Goal: Task Accomplishment & Management: Complete application form

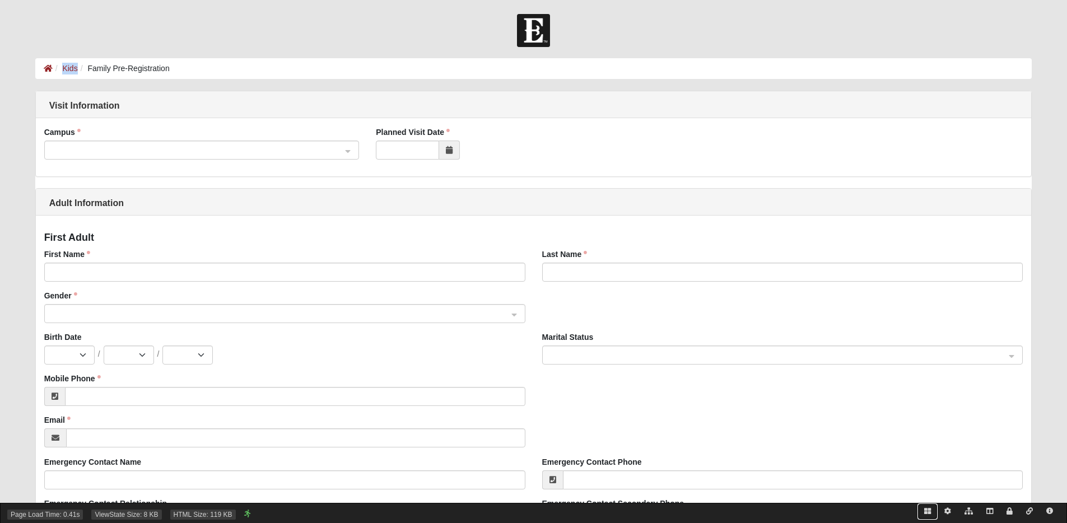
click at [927, 512] on icon at bounding box center [928, 511] width 7 height 7
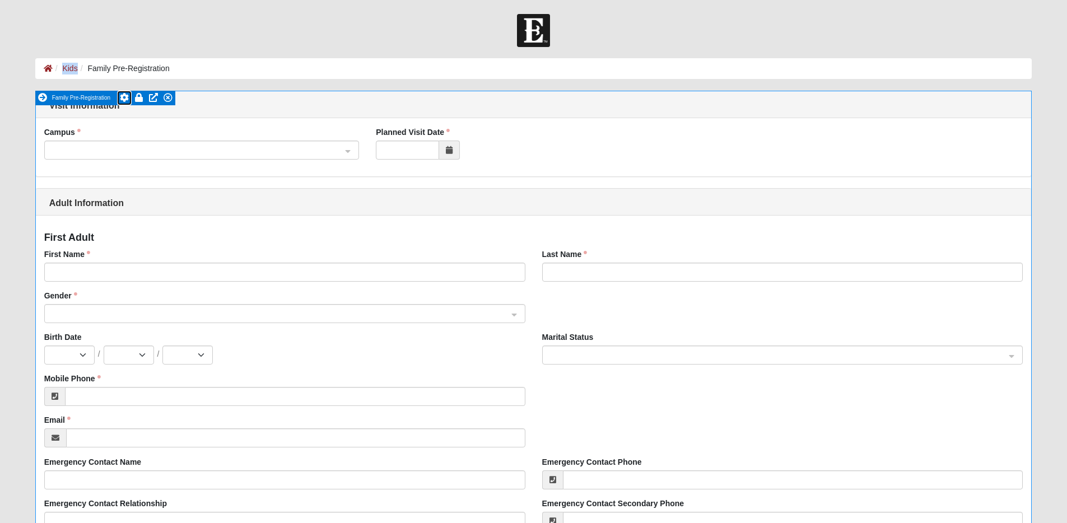
click at [124, 97] on icon at bounding box center [124, 97] width 9 height 9
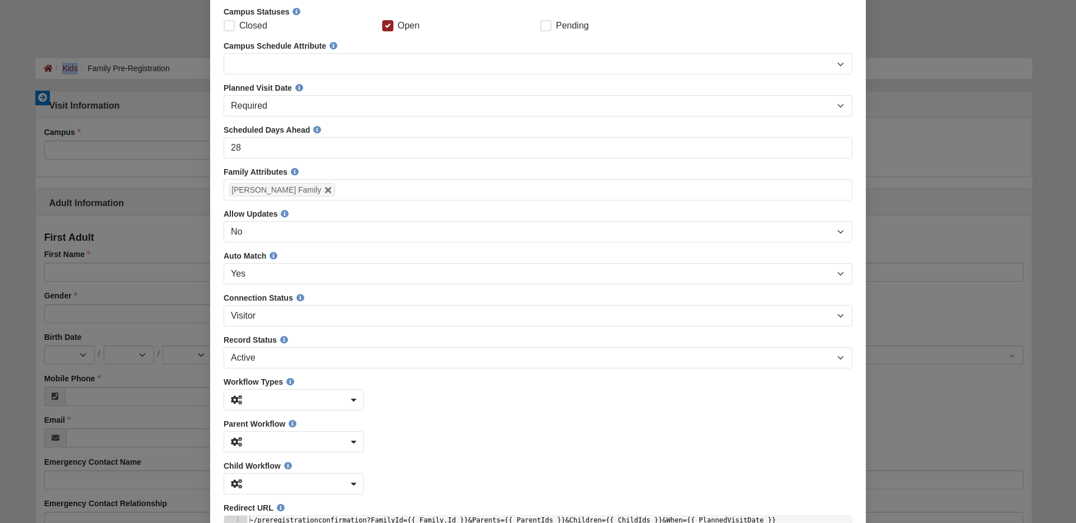
scroll to position [308, 0]
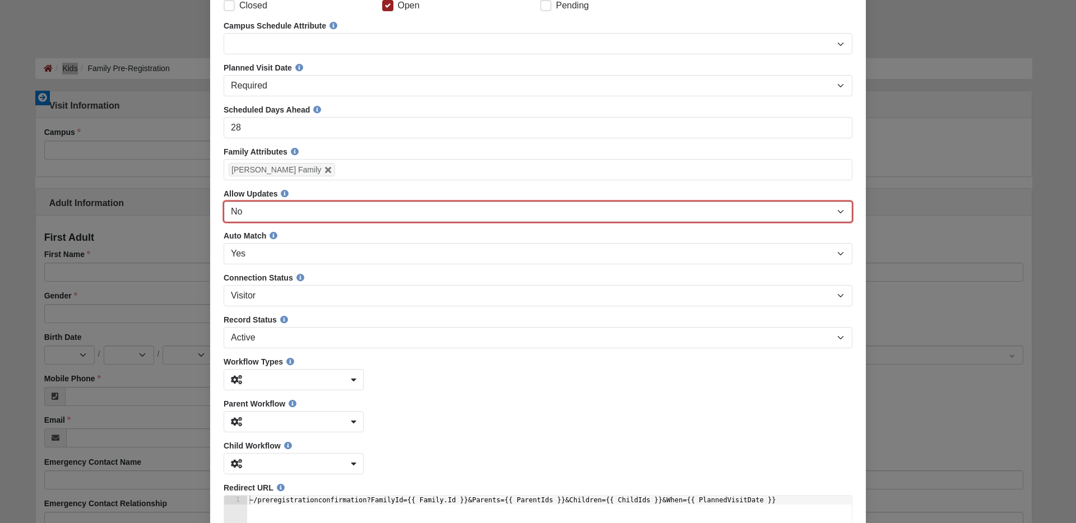
click at [277, 216] on select "No Yes" at bounding box center [538, 211] width 629 height 21
select select "True"
click at [224, 222] on select "No Yes" at bounding box center [538, 211] width 629 height 21
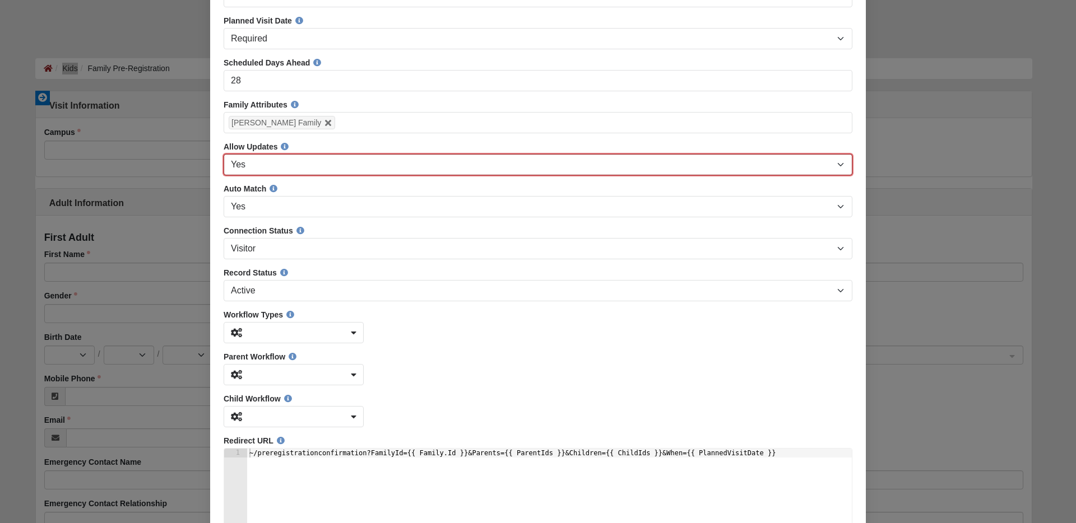
scroll to position [356, 0]
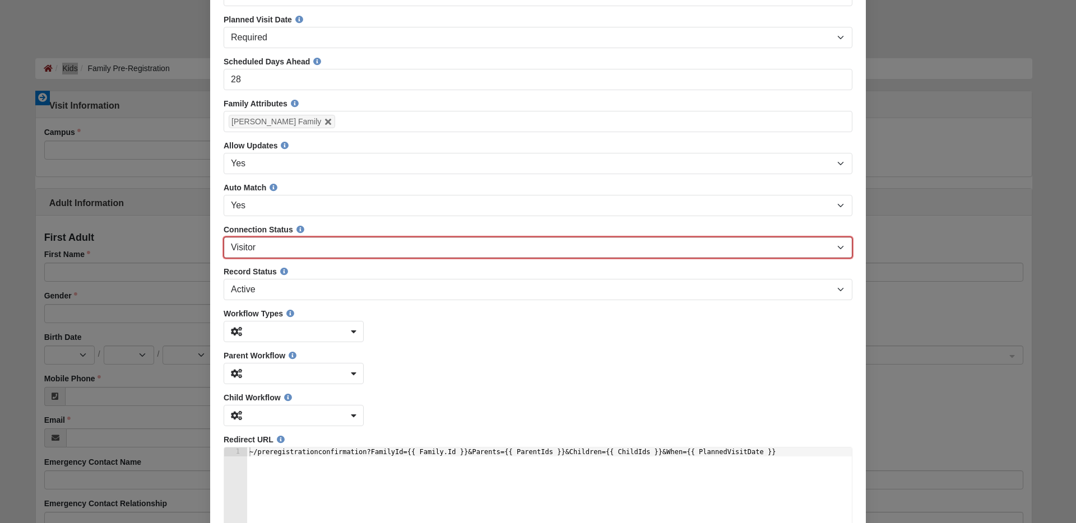
click at [317, 254] on select "Visitor Attender Covenant Member Special Event/Not Attending Prospect New From …" at bounding box center [538, 247] width 629 height 21
click at [224, 258] on select "Visitor Attender Covenant Member Special Event/Not Attending Prospect New From …" at bounding box center [538, 247] width 629 height 21
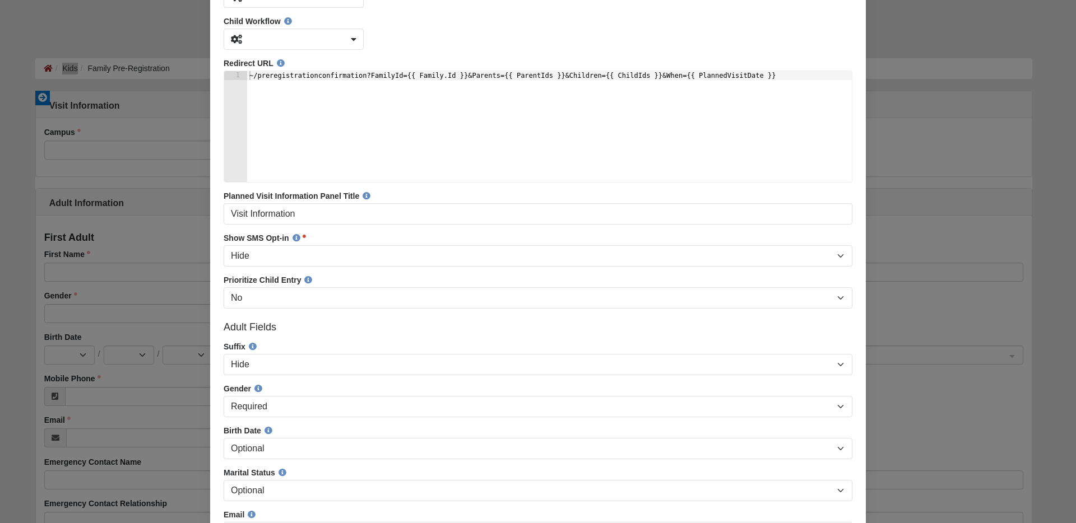
scroll to position [733, 0]
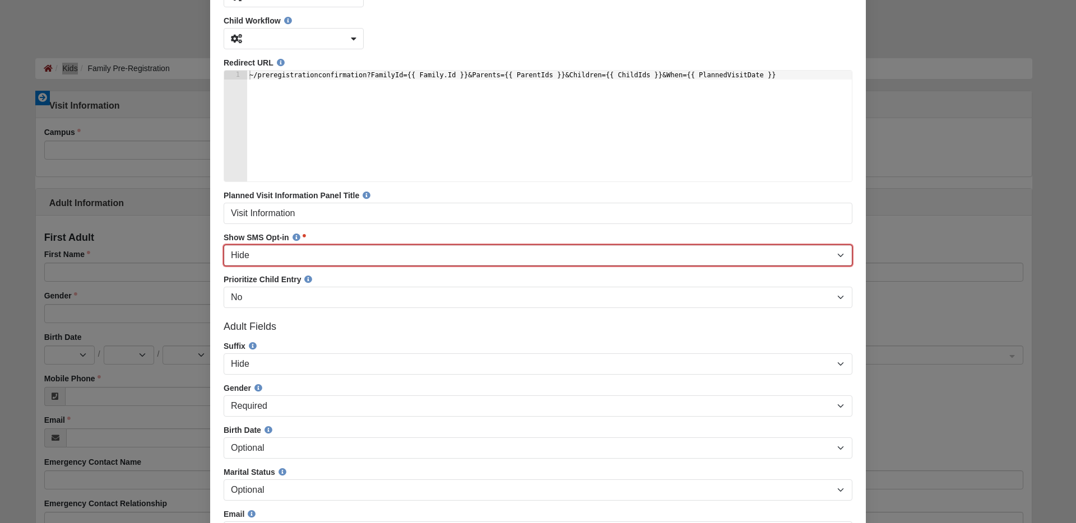
click at [350, 266] on select "Hide First Adult All Adults Adults and Children" at bounding box center [538, 255] width 629 height 21
select select "First Adult"
click at [224, 266] on select "Hide First Adult All Adults Adults and Children" at bounding box center [538, 255] width 629 height 21
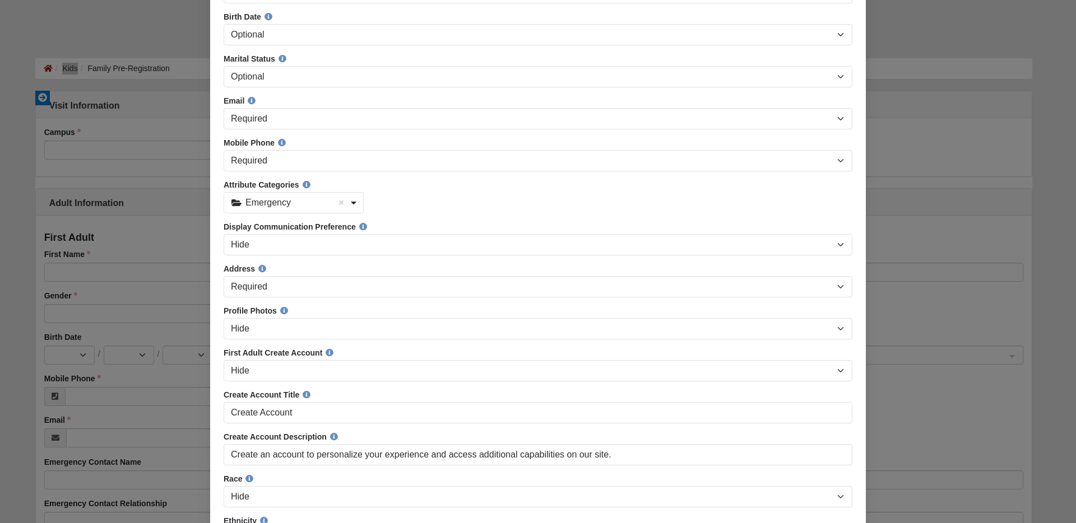
scroll to position [1150, 0]
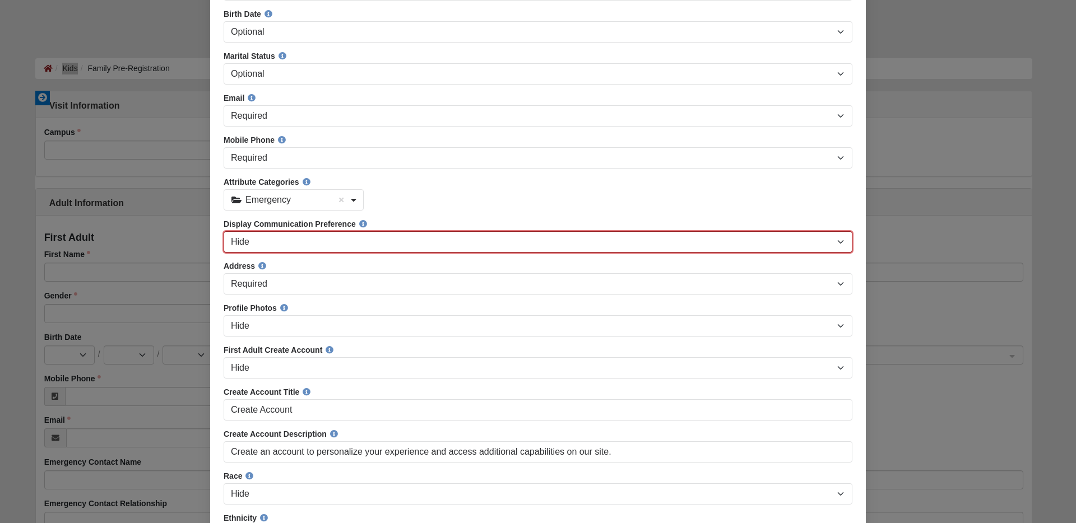
click at [338, 253] on select "Hide Required" at bounding box center [538, 241] width 629 height 21
click at [224, 253] on select "Hide Required" at bounding box center [538, 241] width 629 height 21
click at [344, 253] on select "Hide Required" at bounding box center [538, 241] width 629 height 21
select select
click at [224, 253] on select "Hide Required" at bounding box center [538, 241] width 629 height 21
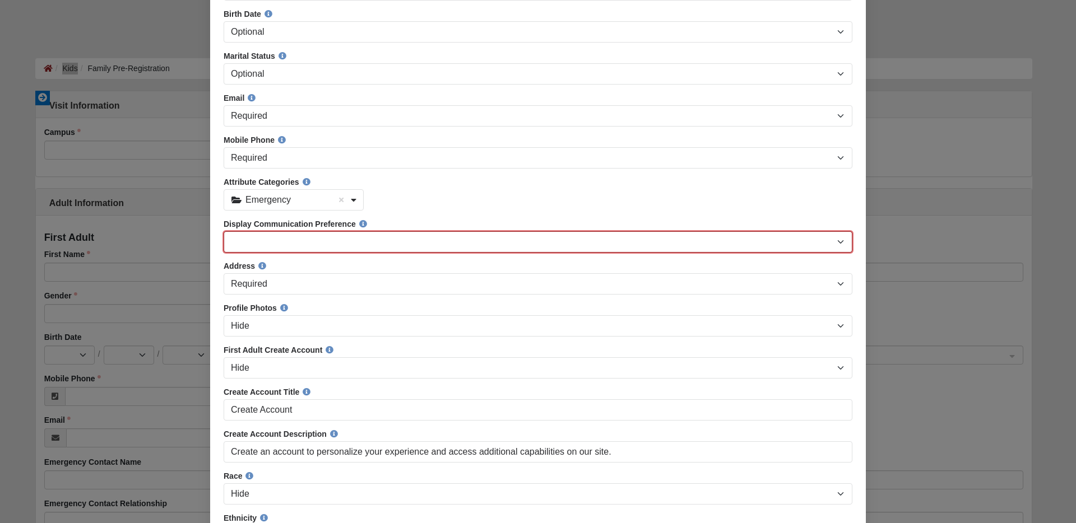
click at [318, 253] on select "Hide Required" at bounding box center [538, 241] width 629 height 21
click at [224, 253] on select "Hide Required" at bounding box center [538, 241] width 629 height 21
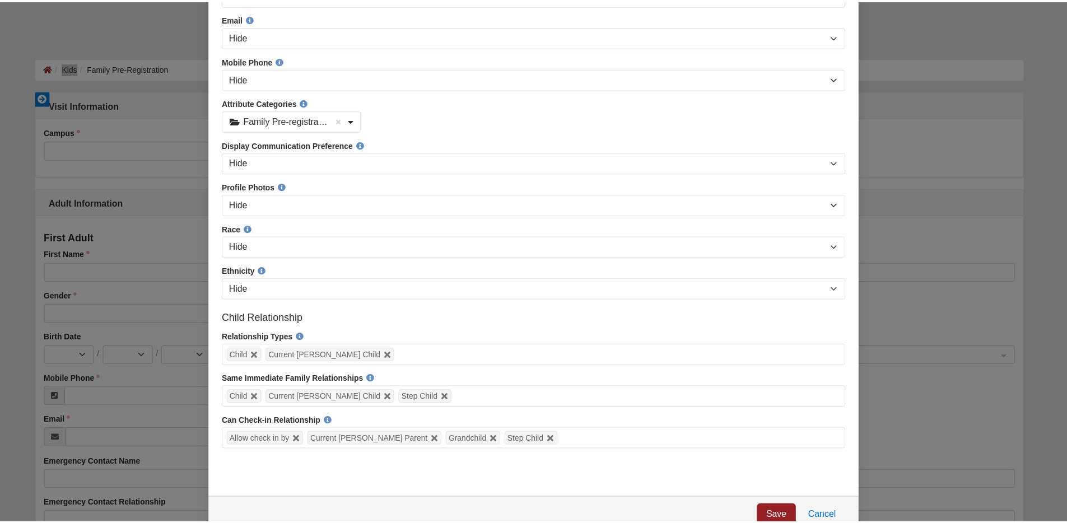
scroll to position [1894, 0]
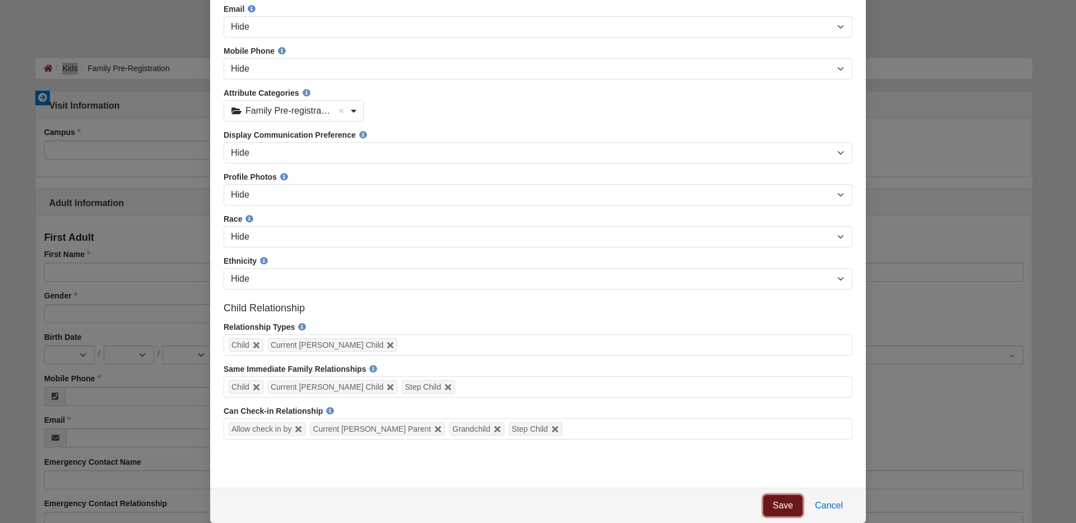
click at [790, 505] on link "Save" at bounding box center [782, 505] width 39 height 21
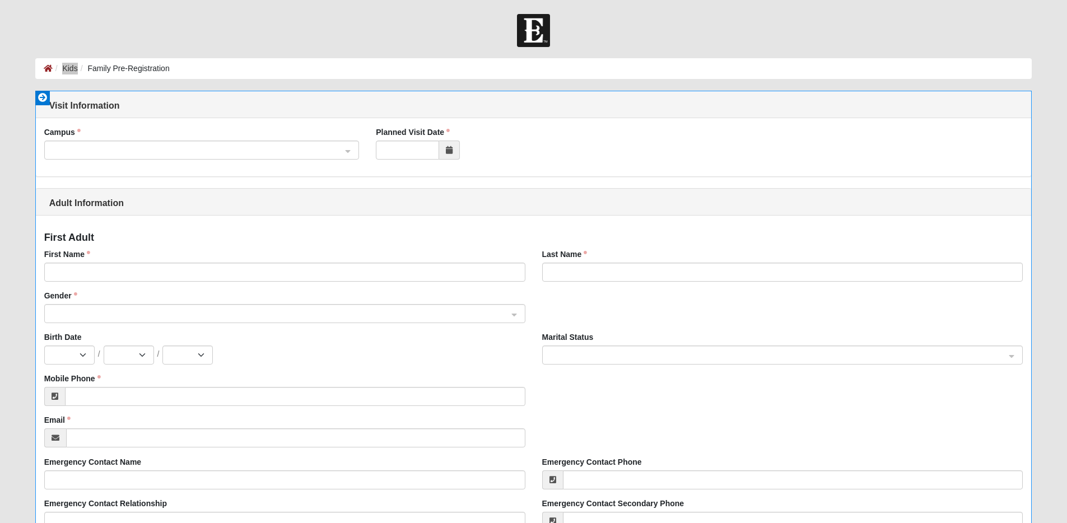
select select "6"
select select "22"
select select "1979"
select select "2"
select select "9"
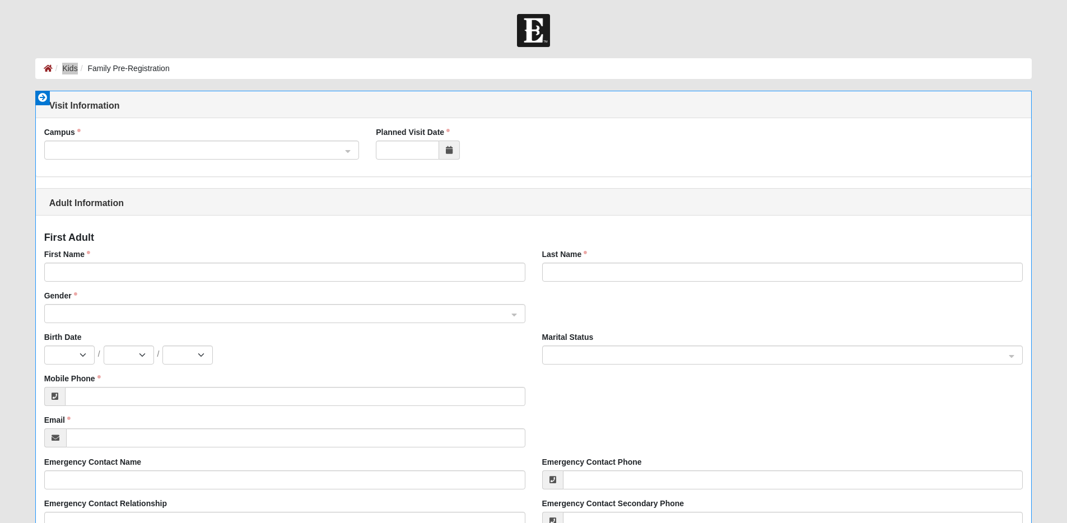
select select "2014"
select select "1"
select select "2015"
select select "10"
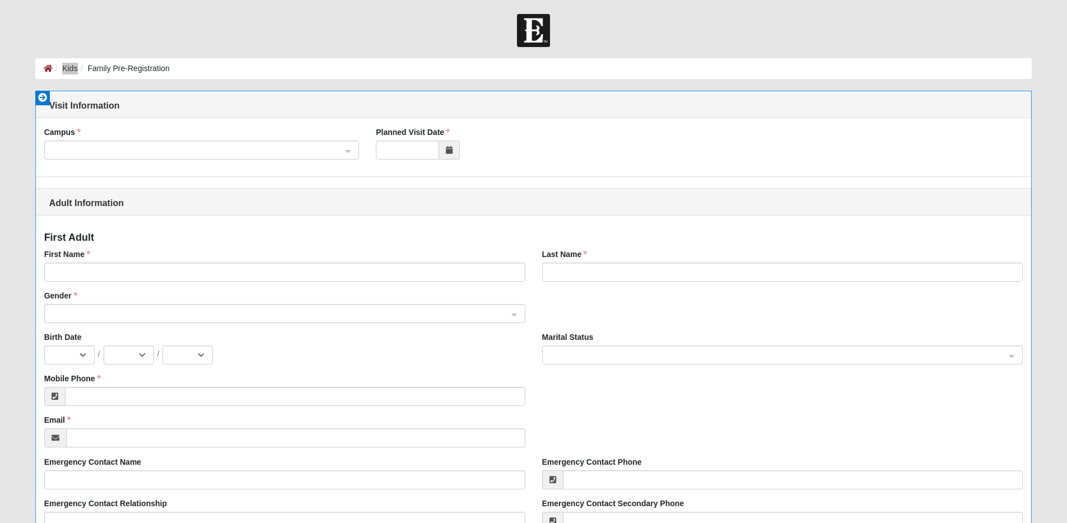
select select "9"
select select "2015"
select select "1"
select select "2018"
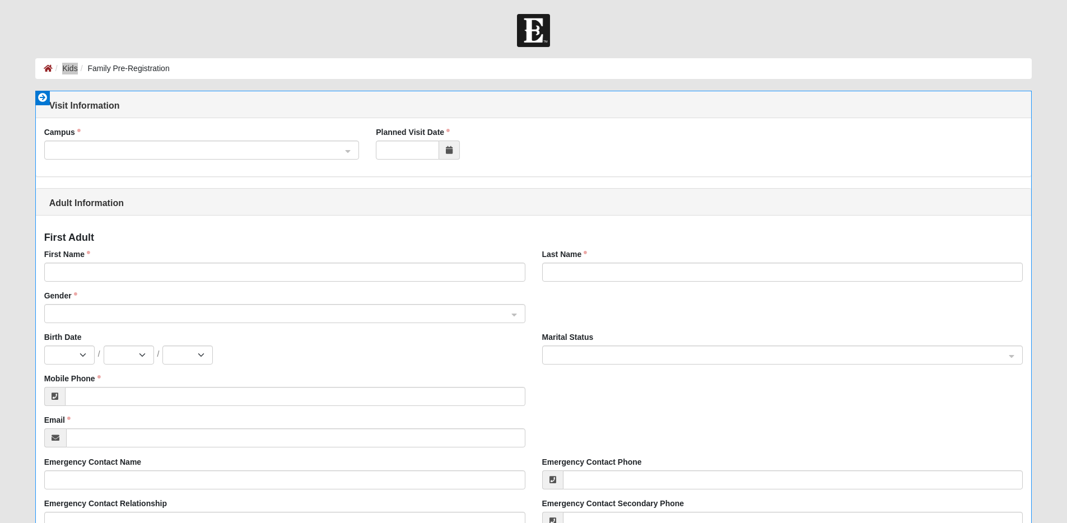
select select "1"
select select "3"
select select "2019"
select select "12"
select select "9"
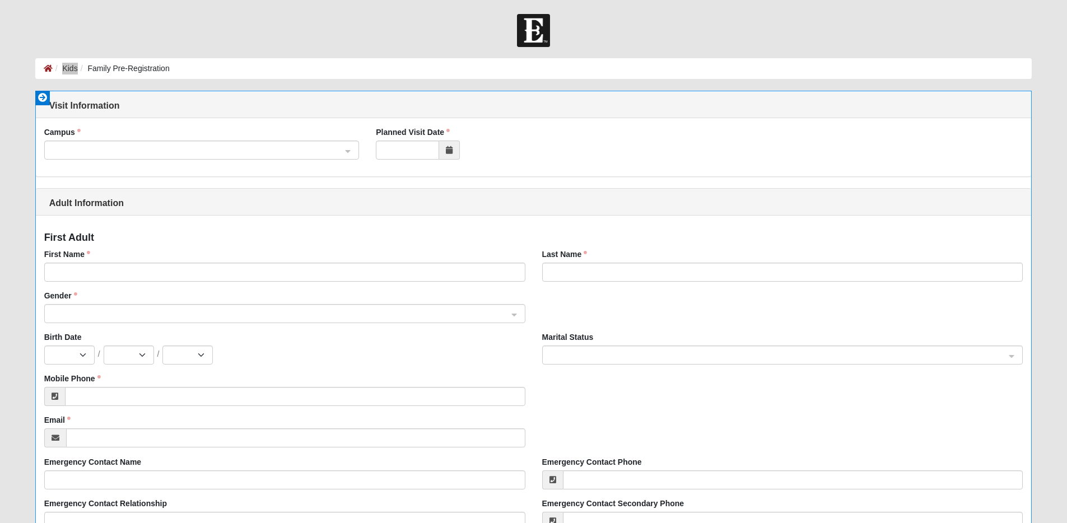
select select "2019"
select select "9"
select select "15"
select select "2020"
select select "7"
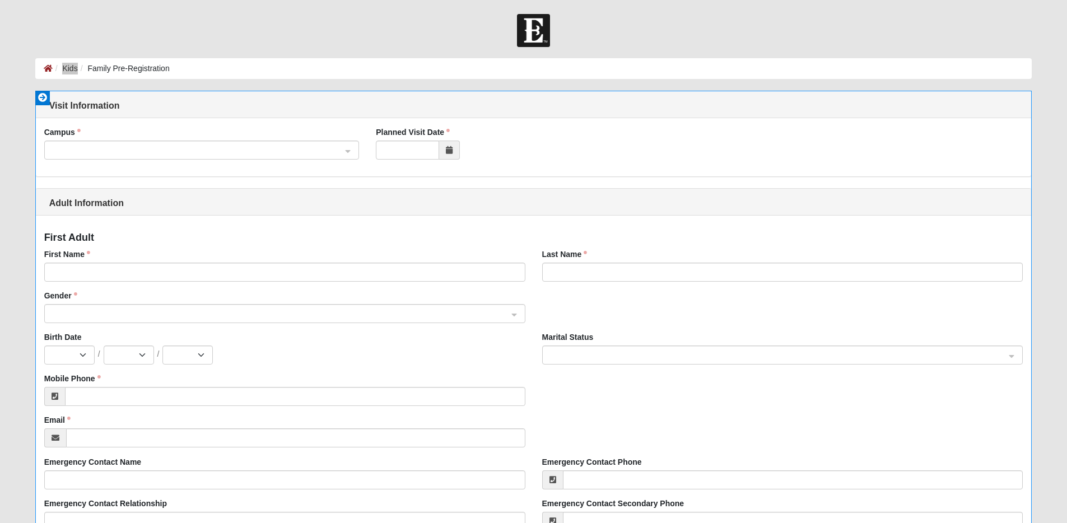
select select "10"
select select "2024"
select select "1"
select select "2024"
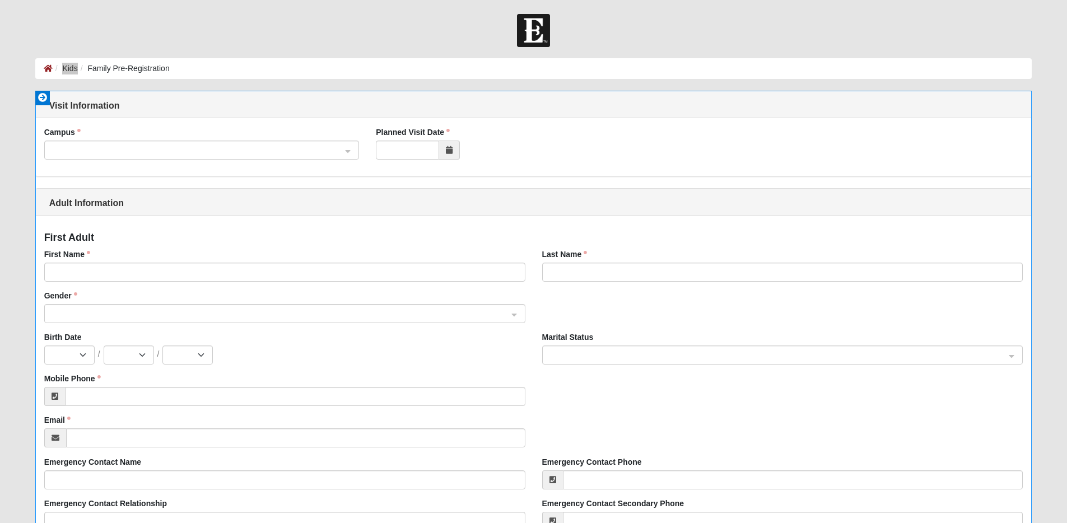
select select "1"
select select "2025"
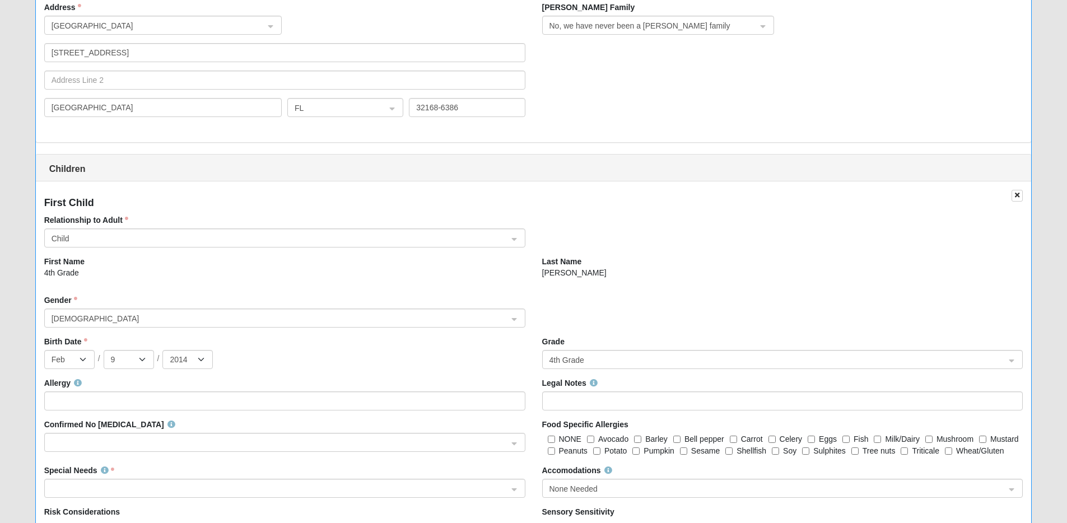
scroll to position [857, 0]
click at [420, 237] on span "Child" at bounding box center [280, 237] width 457 height 12
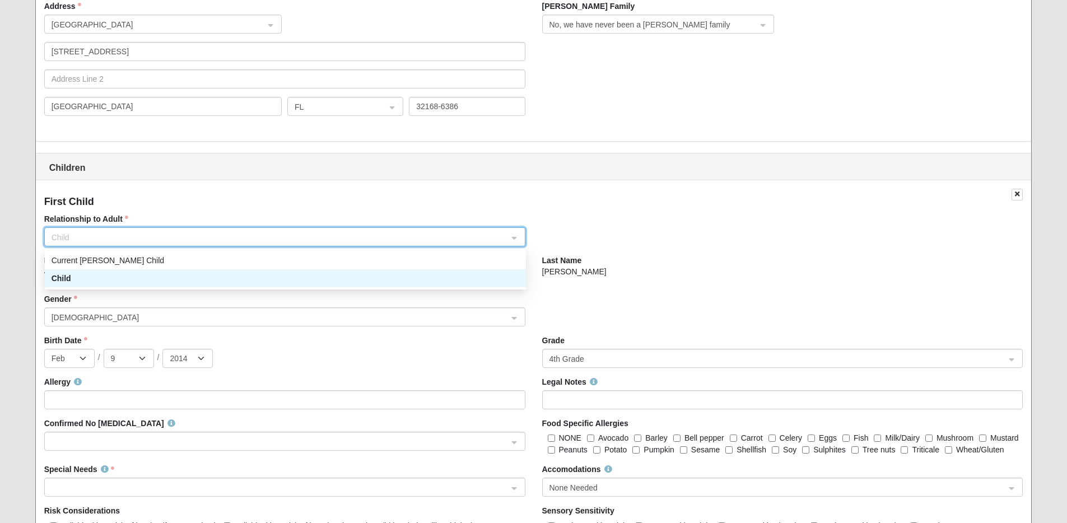
click at [413, 283] on div "Child" at bounding box center [286, 278] width 468 height 12
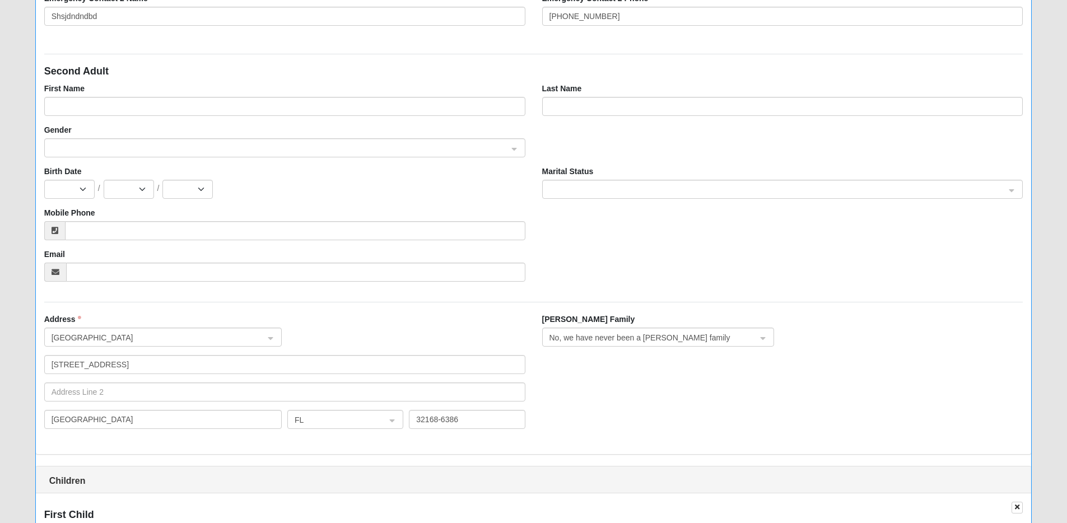
scroll to position [567, 0]
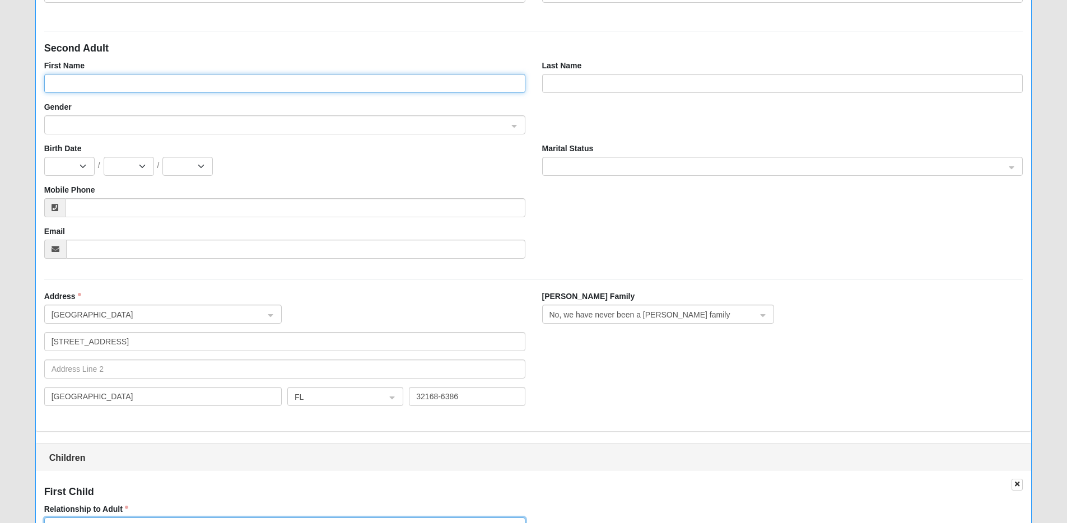
click at [327, 85] on input "First Name" at bounding box center [284, 83] width 481 height 19
type input "gar"
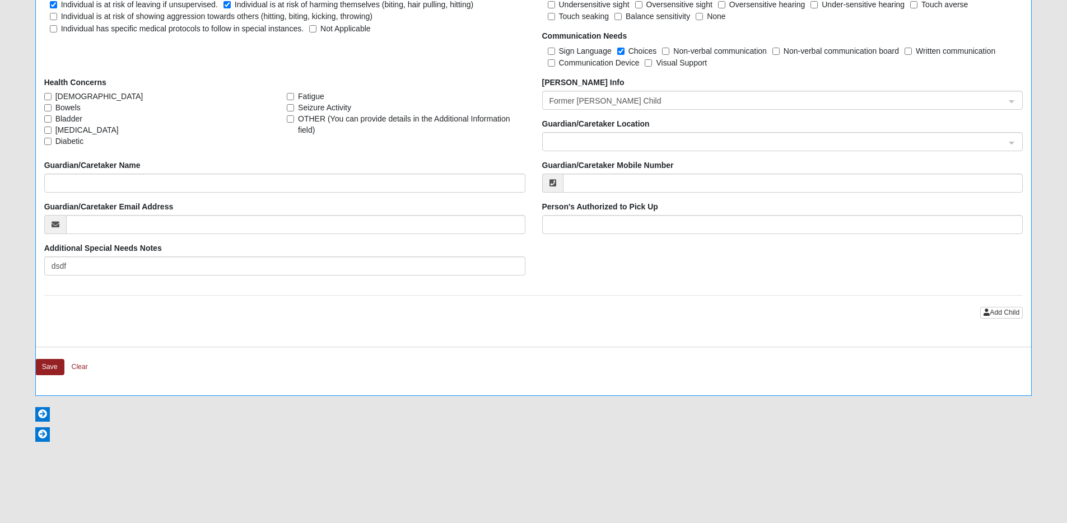
scroll to position [7018, 0]
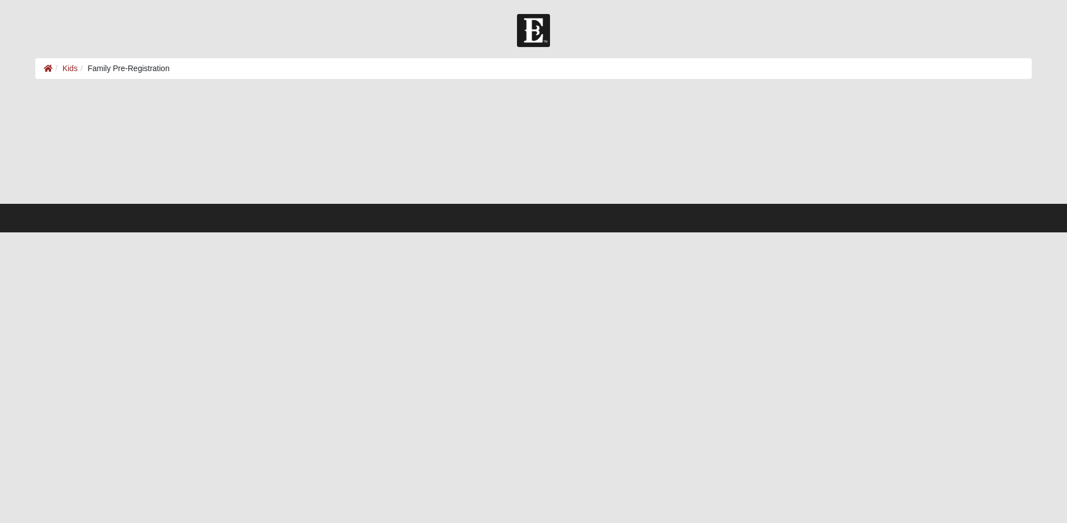
select select "6"
select select "22"
select select "1979"
select select "2"
select select "9"
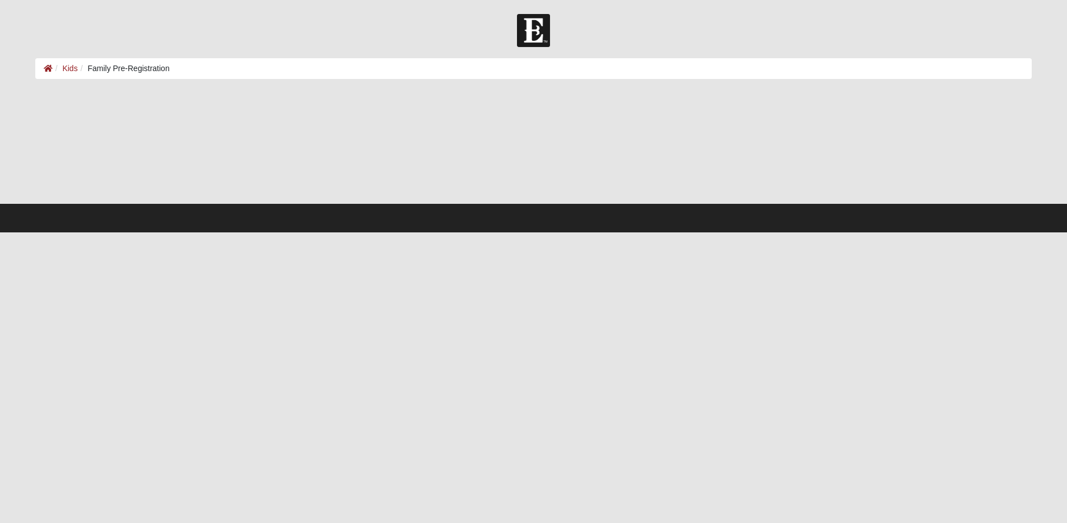
select select "2014"
select select "1"
select select "2015"
select select "10"
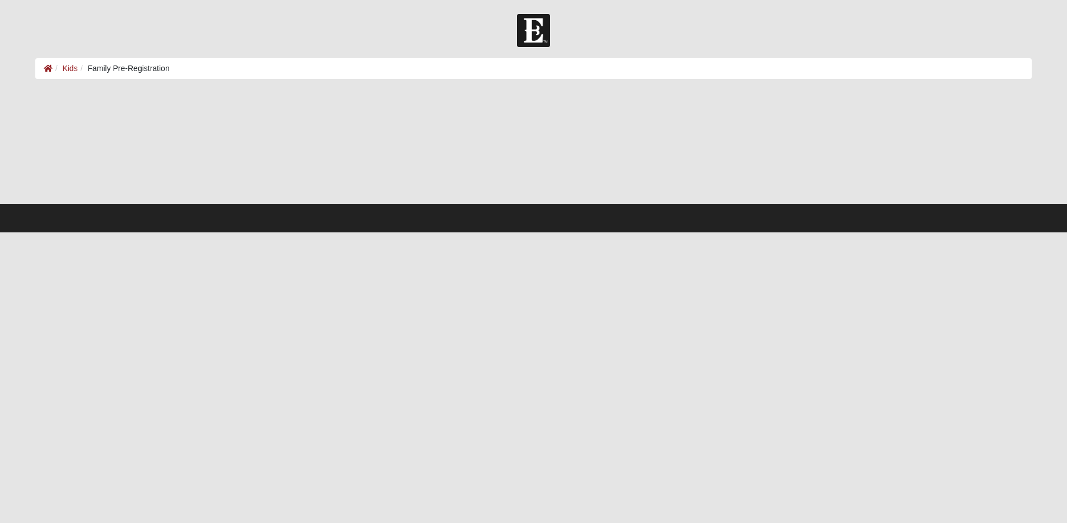
select select "9"
select select "2015"
select select "1"
select select "2018"
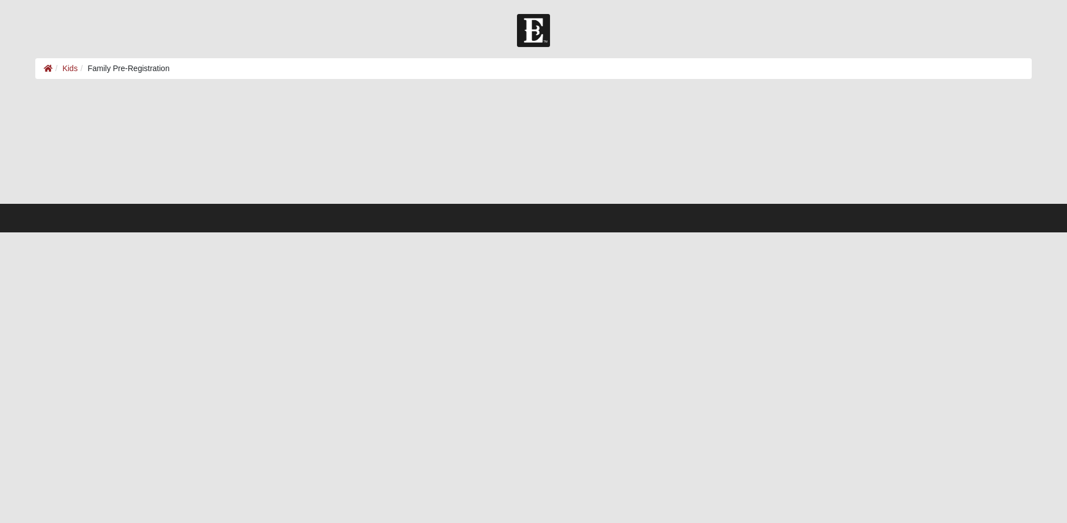
select select "1"
select select "3"
select select "2019"
select select "12"
select select "9"
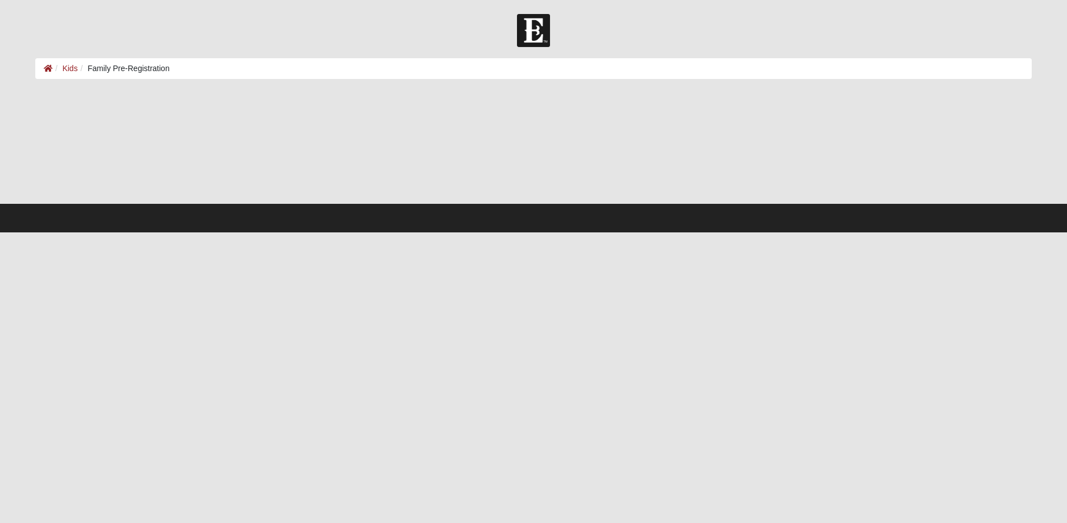
select select "2019"
select select "9"
select select "15"
select select "2020"
select select "7"
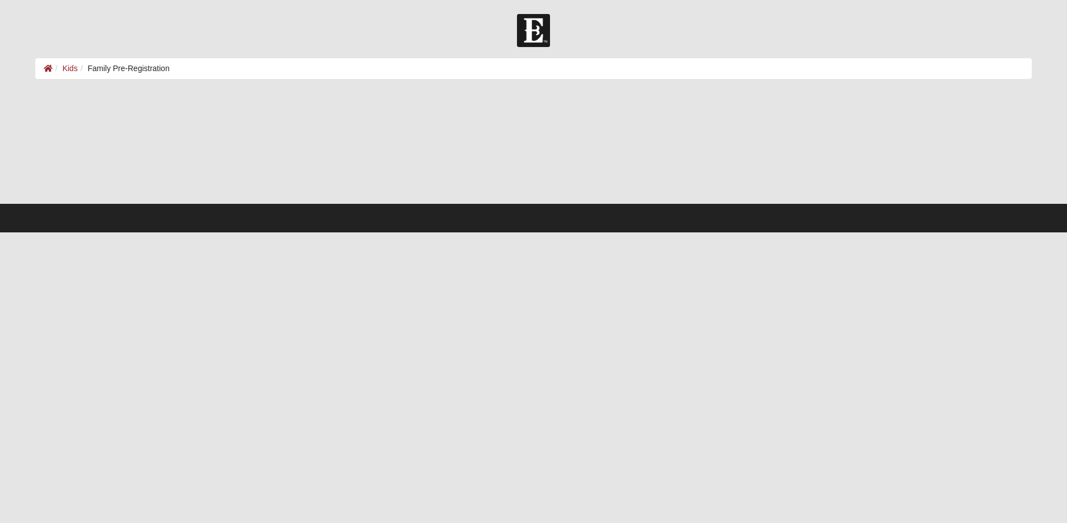
select select "10"
select select "2024"
select select "1"
select select "2024"
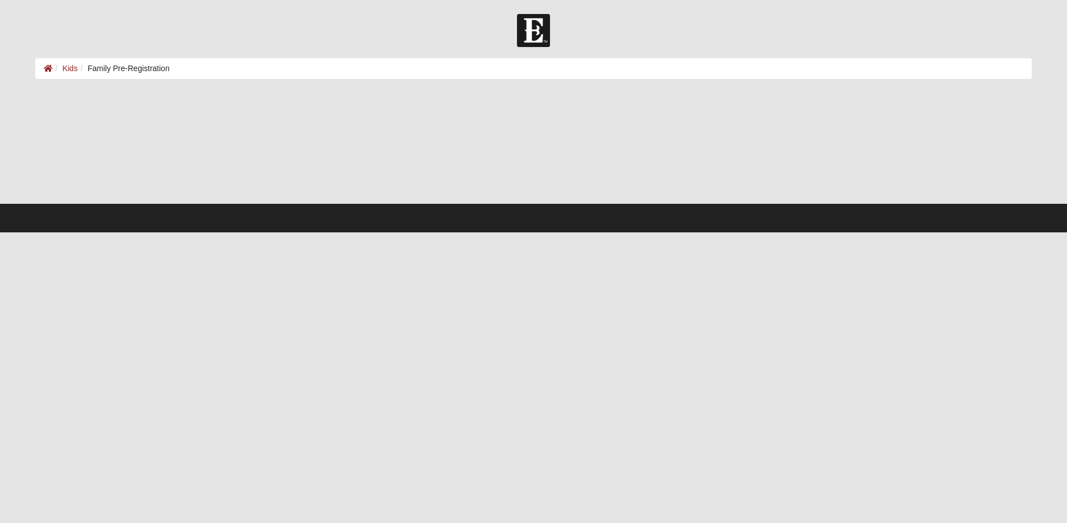
select select "1"
select select "2025"
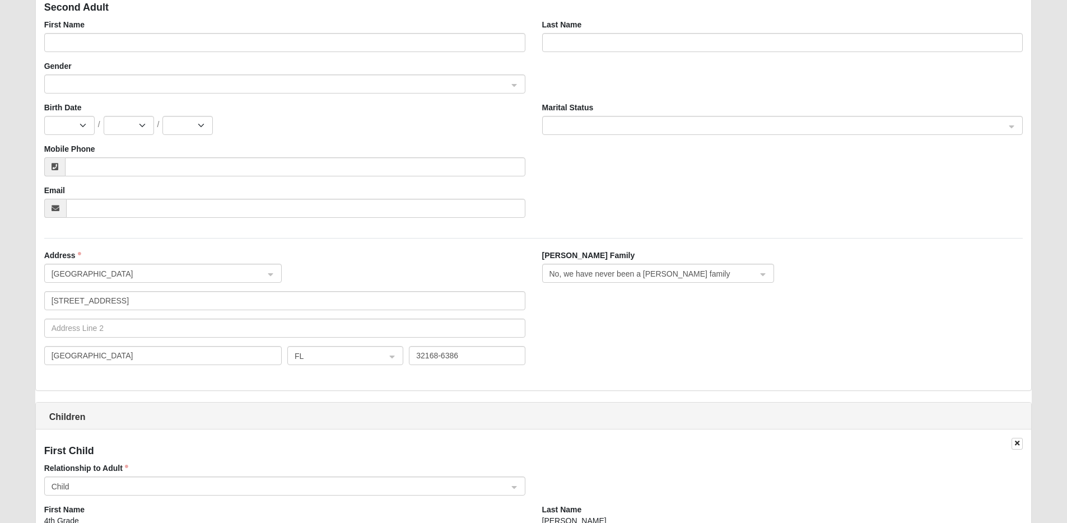
scroll to position [738, 0]
